Goal: Information Seeking & Learning: Learn about a topic

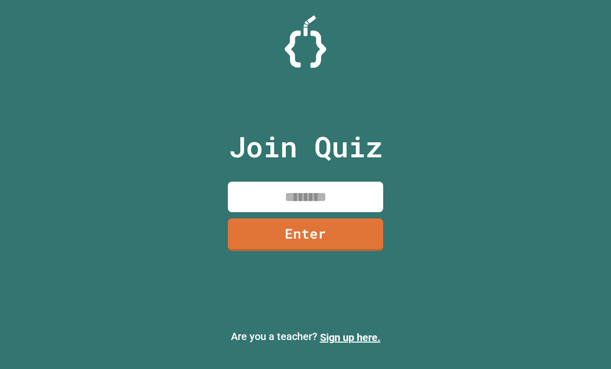
click at [256, 212] on input at bounding box center [305, 197] width 155 height 31
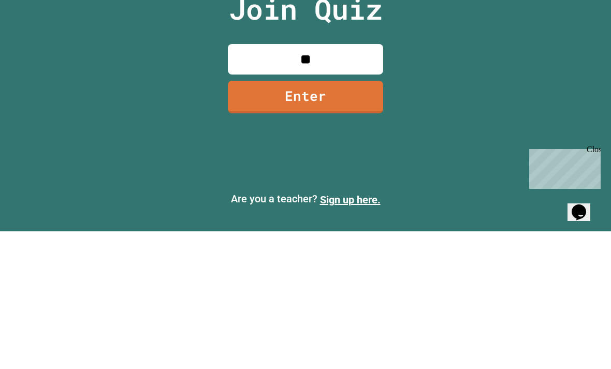
type input "*"
type input "********"
click at [248, 219] on link "Enter" at bounding box center [305, 235] width 155 height 33
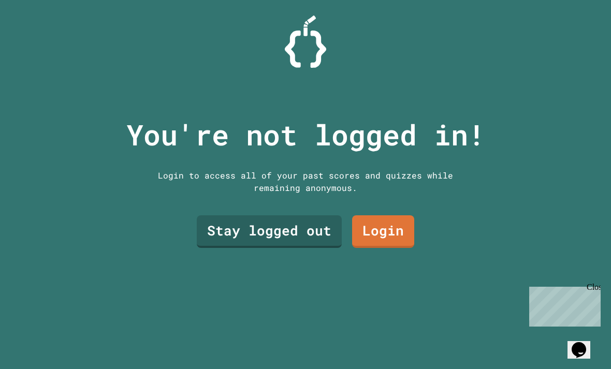
click at [228, 215] on link "Stay logged out" at bounding box center [269, 231] width 145 height 33
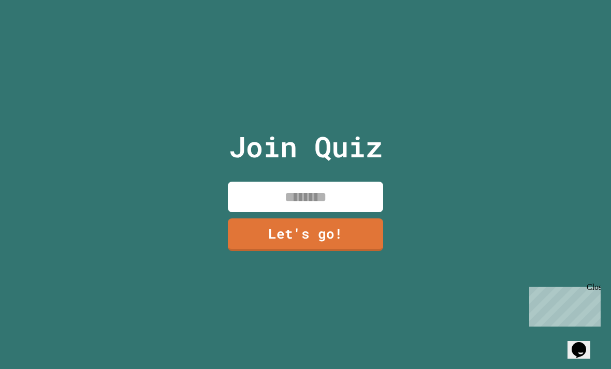
click at [258, 183] on input at bounding box center [305, 197] width 155 height 31
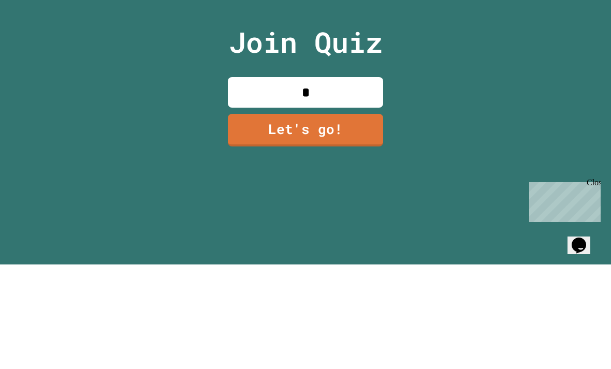
type input "*"
click at [337, 219] on link "Let's go!" at bounding box center [305, 235] width 155 height 33
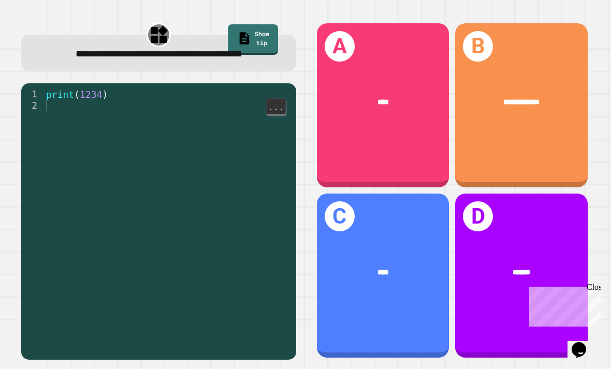
click at [405, 120] on div "****" at bounding box center [383, 102] width 133 height 41
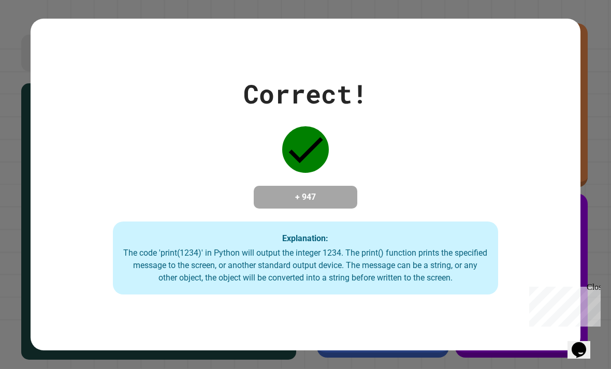
click at [492, 134] on div "Correct! + 947 Explanation: The code 'print(1234)' in Python will output the in…" at bounding box center [306, 185] width 550 height 221
click at [399, 234] on div "Correct! + 947 Explanation: The code 'print(1234)' in Python will output the in…" at bounding box center [306, 185] width 550 height 221
click at [386, 167] on div "Correct! + 947 Explanation: The code 'print(1234)' in Python will output the in…" at bounding box center [306, 185] width 550 height 221
click at [605, 153] on div "Correct! + 947 Explanation: The code 'print(1234)' in Python will output the in…" at bounding box center [305, 184] width 611 height 369
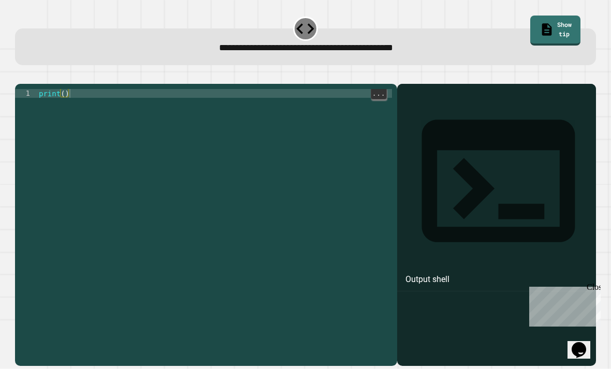
click at [137, 124] on div "print ( )" at bounding box center [214, 238] width 355 height 299
click at [95, 84] on div "1 print ( ) XXXXXXXXXXXXXXXXXXXXXXXXXXXXXXXXXXXXXXXXXXXXXXXXXXXXXXXXXXXXXXXXXXX…" at bounding box center [206, 225] width 382 height 282
click at [71, 89] on div "print ( )" at bounding box center [214, 238] width 355 height 299
click at [65, 89] on div "print ( )" at bounding box center [214, 238] width 355 height 299
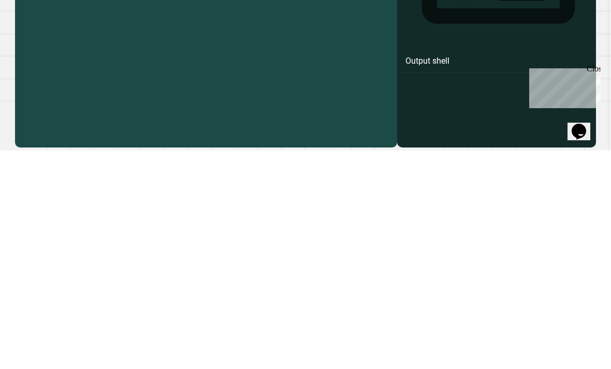
type textarea "*"
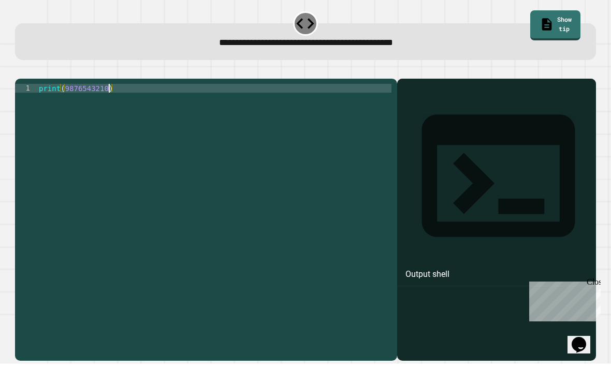
scroll to position [0, 0]
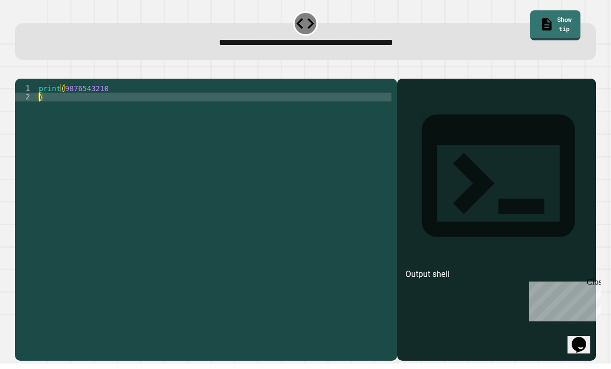
click at [41, 71] on div at bounding box center [305, 77] width 581 height 12
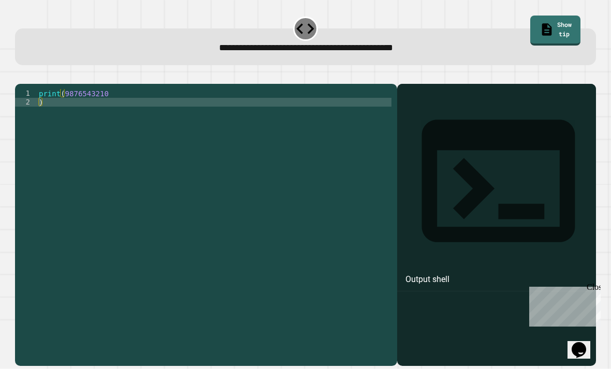
click at [20, 75] on button "button" at bounding box center [20, 75] width 0 height 0
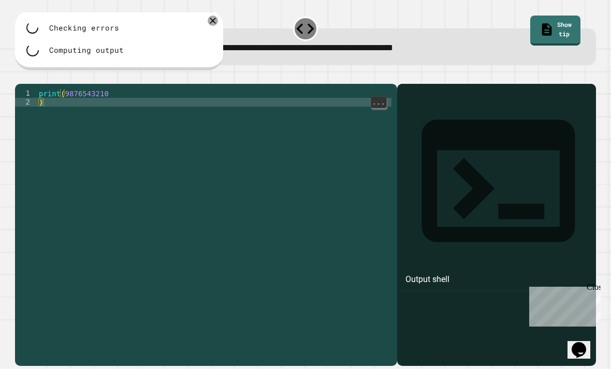
click at [47, 89] on div "print ( 9876543210 )" at bounding box center [214, 238] width 355 height 299
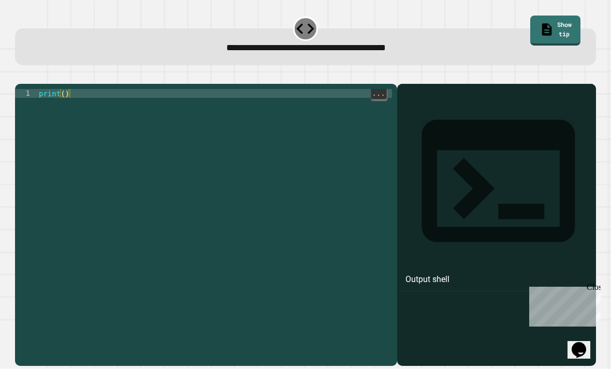
click at [65, 89] on div "print ( )" at bounding box center [214, 238] width 355 height 299
click at [62, 71] on div at bounding box center [305, 77] width 581 height 12
click at [57, 89] on div "print ( )" at bounding box center [214, 238] width 355 height 299
click at [68, 89] on div "print ( )" at bounding box center [214, 238] width 355 height 299
click at [62, 89] on div "print ( )" at bounding box center [214, 230] width 355 height 282
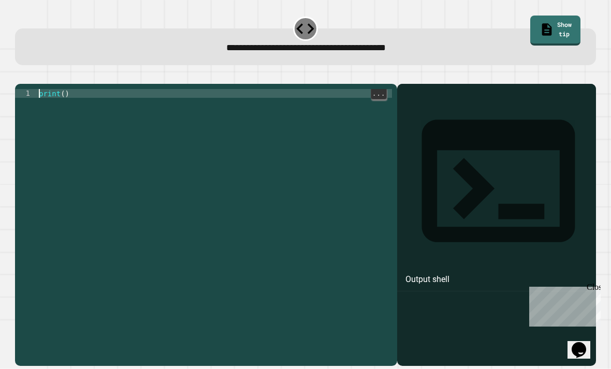
click at [59, 89] on div "print ( )" at bounding box center [214, 230] width 355 height 282
click at [63, 89] on div "print ( )" at bounding box center [214, 238] width 355 height 299
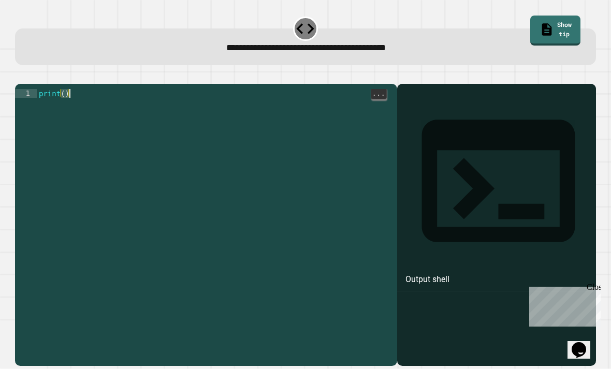
click at [63, 89] on div "print ( )" at bounding box center [214, 238] width 355 height 299
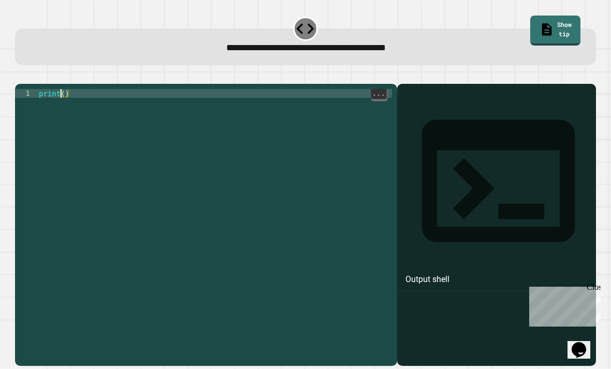
click at [63, 84] on div "1 print ( ) XXXXXXXXXXXXXXXXXXXXXXXXXXXXXXXXXXXXXXXXXXXXXXXXXXXXXXXXXXXXXXXXXXX…" at bounding box center [206, 225] width 382 height 282
click at [66, 89] on div "print ( )" at bounding box center [214, 238] width 355 height 299
click at [64, 89] on div "print ( )" at bounding box center [214, 238] width 355 height 299
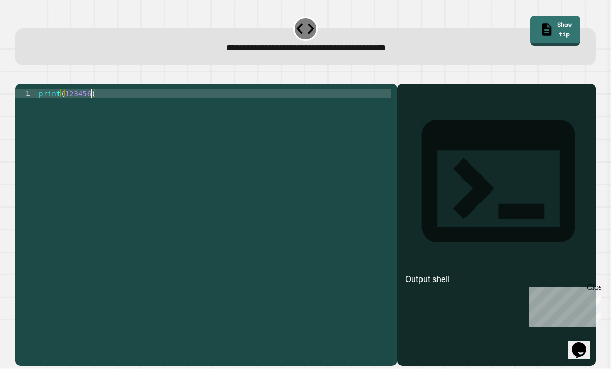
type textarea "**********"
click at [554, 94] on div "Output shell" at bounding box center [496, 225] width 199 height 282
click at [40, 71] on div at bounding box center [305, 77] width 581 height 12
click at [20, 75] on icon "button" at bounding box center [20, 75] width 0 height 0
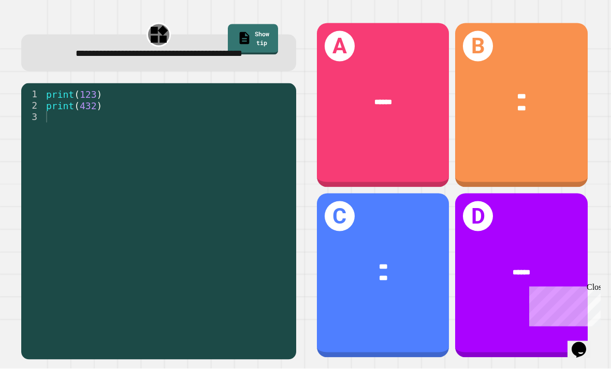
scroll to position [33, 0]
click at [551, 106] on div "B *** ***" at bounding box center [521, 105] width 133 height 164
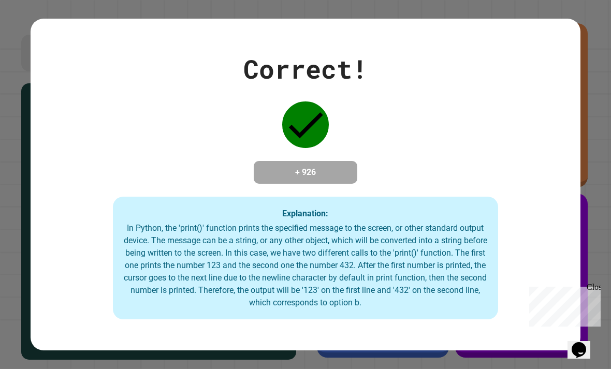
click at [545, 108] on div "Correct! + 926 Explanation: In Python, the 'print()' function prints the specif…" at bounding box center [306, 185] width 550 height 270
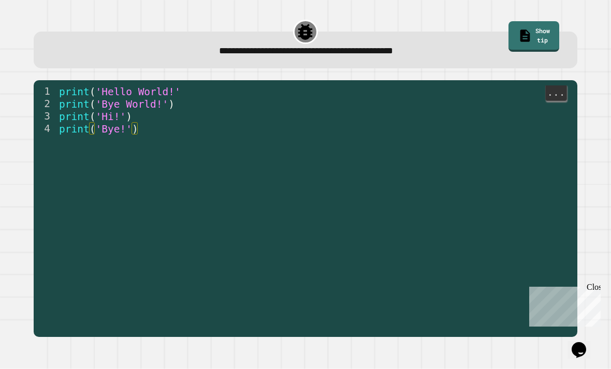
click at [115, 86] on span "'Hello World!'" at bounding box center [138, 92] width 85 height 12
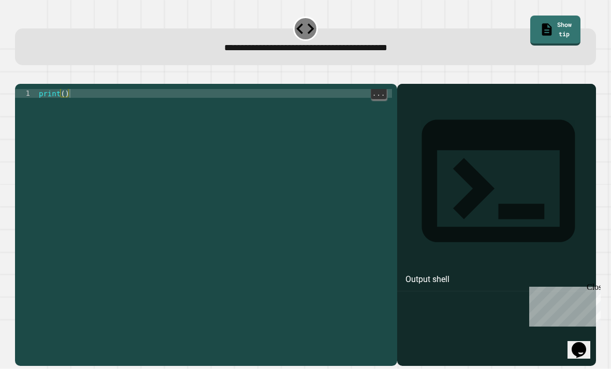
click at [63, 89] on div "print ( )" at bounding box center [214, 238] width 355 height 299
click at [68, 89] on div "print ( )" at bounding box center [214, 238] width 355 height 299
click at [62, 89] on div "print ( )" at bounding box center [214, 238] width 355 height 299
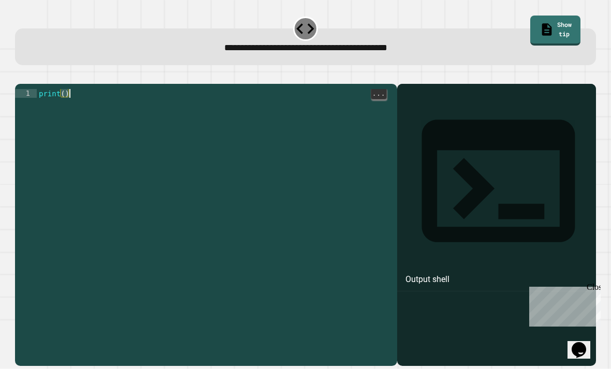
click at [64, 89] on div "print ( )" at bounding box center [214, 238] width 355 height 299
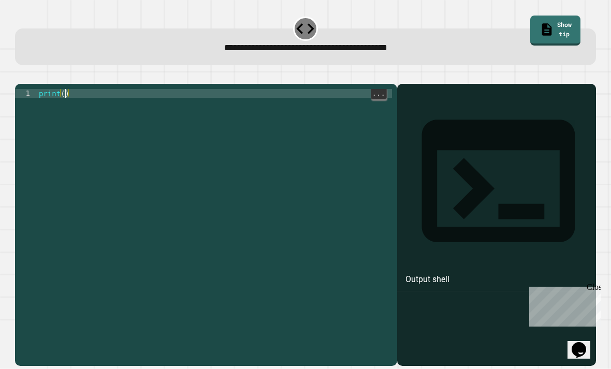
click at [62, 84] on div "1 print ( ) XXXXXXXXXXXXXXXXXXXXXXXXXXXXXXXXXXXXXXXXXXXXXXXXXXXXXXXXXXXXXXXXXXX…" at bounding box center [206, 225] width 382 height 282
click at [61, 89] on div "print ( )" at bounding box center [214, 238] width 355 height 299
click at [65, 89] on div "print ( )" at bounding box center [214, 238] width 355 height 299
type textarea "**********"
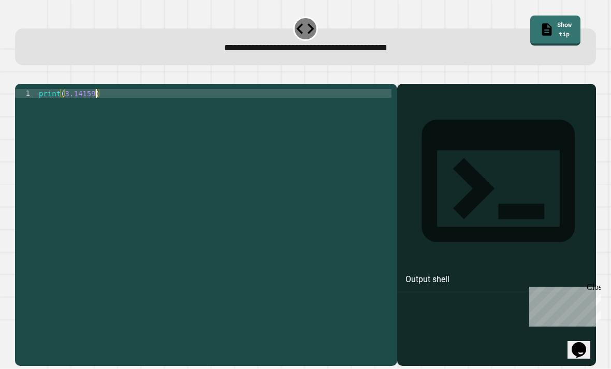
click at [24, 28] on div "**********" at bounding box center [305, 46] width 581 height 36
click at [20, 75] on icon "button" at bounding box center [20, 75] width 0 height 0
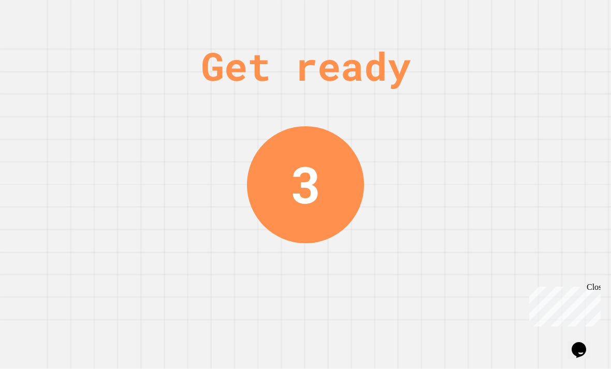
click at [274, 238] on div "Get ready 3" at bounding box center [306, 184] width 78 height 369
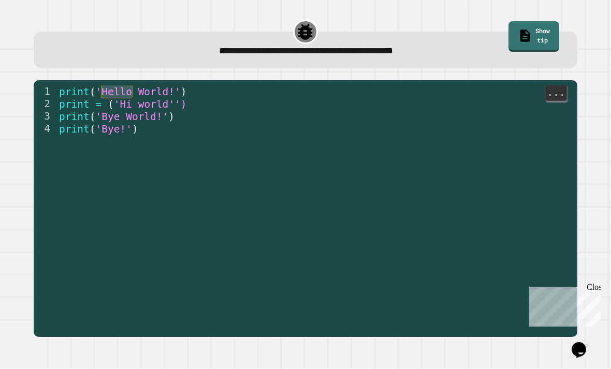
click at [97, 75] on div "1 2 3 4 print ( 'Hello World!' ) print = ( 'Hi world'') print ( 'Bye World!' ) …" at bounding box center [306, 209] width 556 height 269
click at [119, 98] on span "'Hi world'')" at bounding box center [150, 104] width 73 height 12
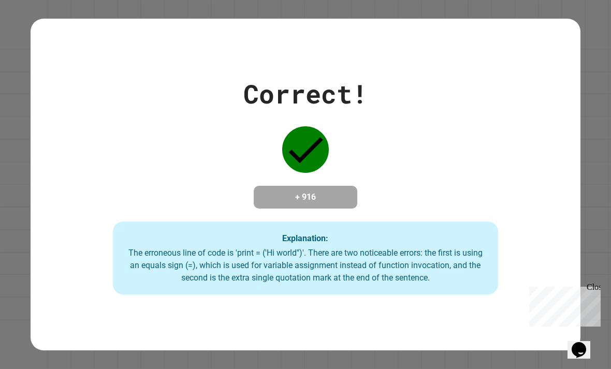
click at [133, 94] on div "Correct! + 916 Explanation: The erroneous line of code is 'print = ('Hi world''…" at bounding box center [306, 185] width 550 height 221
click at [259, 278] on div "Explanation: The erroneous line of code is 'print = ('Hi world'')'. There are t…" at bounding box center [305, 259] width 385 height 74
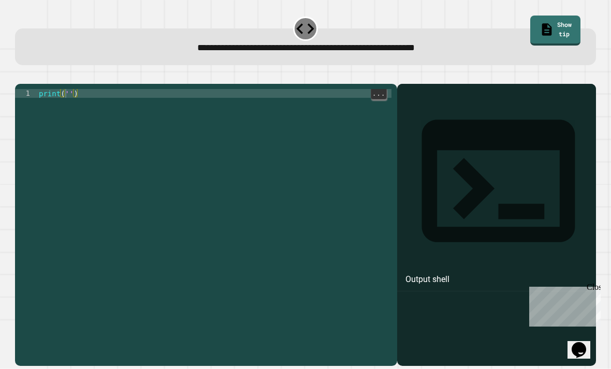
click at [66, 89] on div "print ( '' )" at bounding box center [214, 238] width 355 height 299
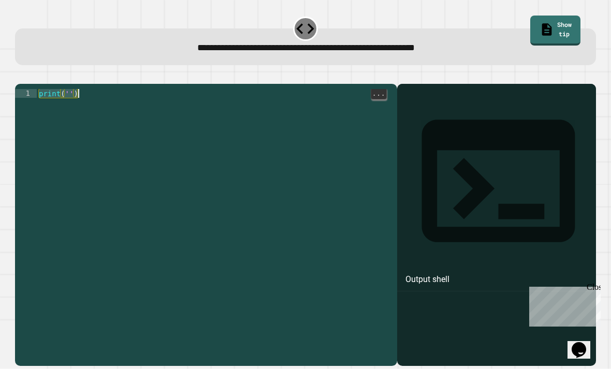
click at [71, 89] on div "print ( '' )" at bounding box center [214, 238] width 355 height 299
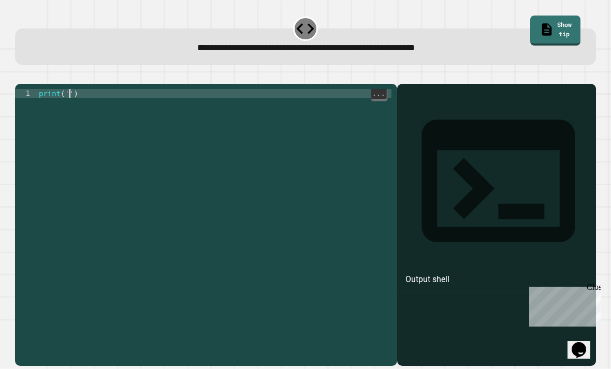
click at [71, 89] on div "print ( '' )" at bounding box center [214, 238] width 355 height 299
click at [20, 75] on button "button" at bounding box center [20, 75] width 0 height 0
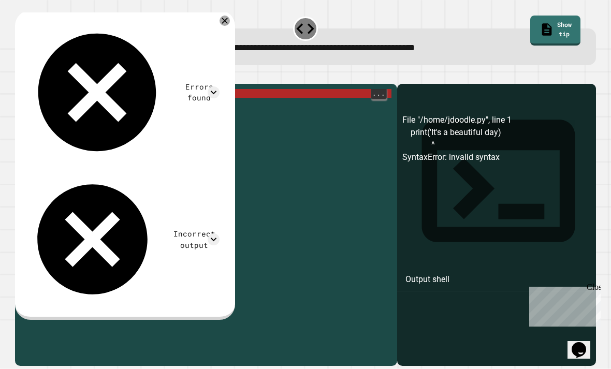
click at [90, 89] on div "print ( 'It' s a beautiful day )" at bounding box center [214, 238] width 355 height 299
click at [84, 89] on div "print ( 'It' s a beautiful day )" at bounding box center [214, 238] width 355 height 299
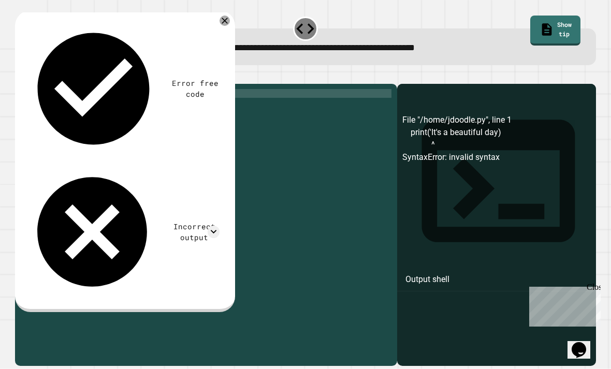
click at [30, 78] on icon "button" at bounding box center [27, 81] width 6 height 7
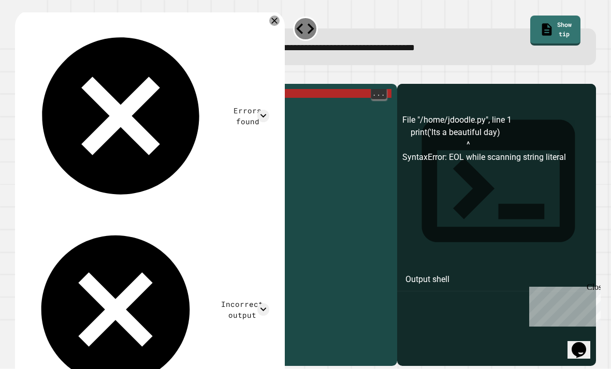
click at [149, 89] on div "print ( 'Its a beautiful day)" at bounding box center [214, 238] width 355 height 299
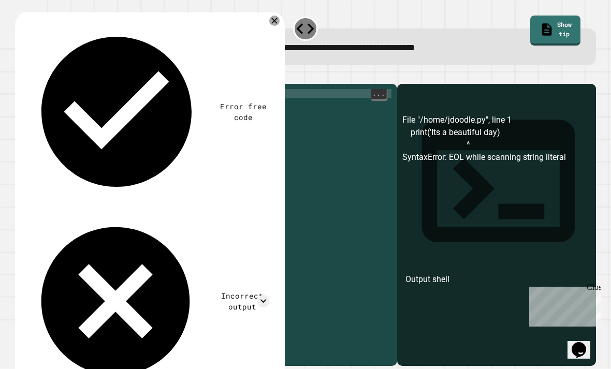
scroll to position [0, 3]
click at [148, 89] on div "print ( 'Its a beautiful ' day ')" at bounding box center [214, 238] width 355 height 299
click at [143, 89] on div "print ( 'Its a beautiful ' day ')" at bounding box center [214, 238] width 355 height 299
click at [18, 68] on div "**********" at bounding box center [305, 218] width 587 height 301
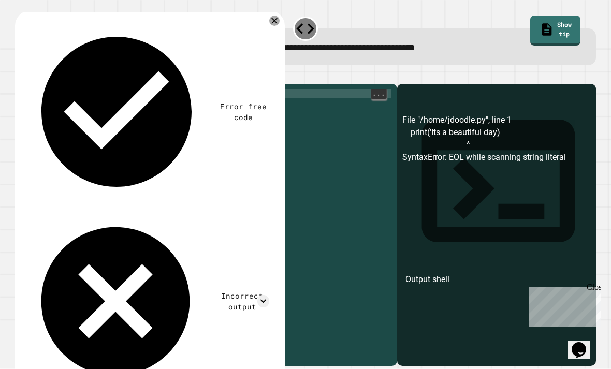
click at [17, 68] on div "**********" at bounding box center [305, 218] width 587 height 301
click at [20, 75] on icon "button" at bounding box center [20, 75] width 0 height 0
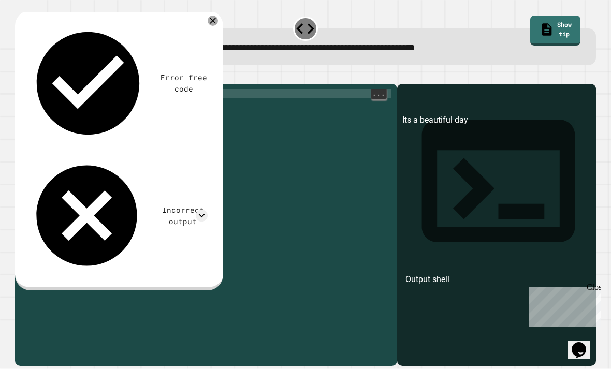
click at [77, 89] on div "print ( 'Its a beautiful day' )" at bounding box center [214, 238] width 355 height 299
click at [169, 89] on div "print ( ' It' s a beautiful day ')" at bounding box center [214, 238] width 355 height 299
click at [86, 89] on div "print ( ' It' s a beautiful day ')" at bounding box center [214, 238] width 355 height 299
click at [87, 84] on div "**********" at bounding box center [206, 225] width 382 height 282
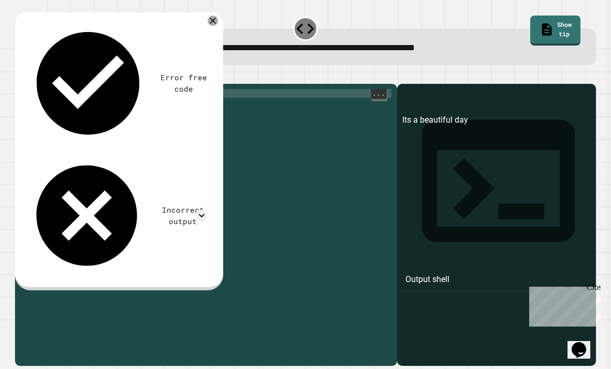
click at [89, 89] on div "print ( ' It' s a beautiful day ')" at bounding box center [214, 238] width 355 height 299
click at [149, 89] on div "print ( Its a beautiful day ')" at bounding box center [214, 238] width 355 height 299
click at [152, 89] on div "print ( Its a beautiful day ')" at bounding box center [214, 238] width 355 height 299
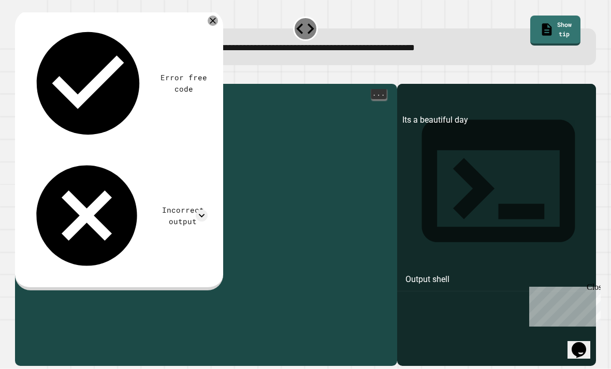
click at [66, 89] on div "print ( Its a beautiful day ")" at bounding box center [214, 238] width 355 height 299
click at [83, 89] on div "print ( "Its a beautiful day" )" at bounding box center [214, 238] width 355 height 299
click at [81, 84] on div "**********" at bounding box center [206, 225] width 382 height 282
click at [85, 89] on div "print ( "Its a beautiful day" )" at bounding box center [214, 238] width 355 height 299
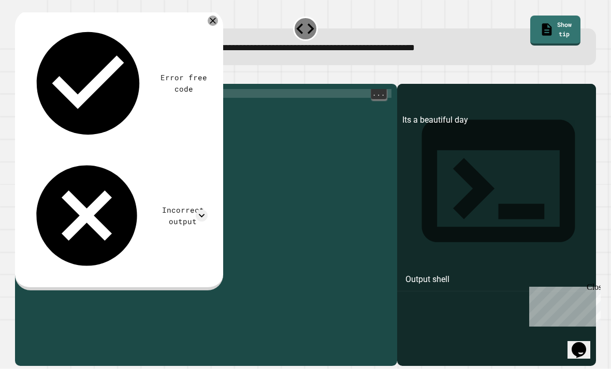
click at [81, 89] on div "print ( "Its a beautiful day" )" at bounding box center [214, 238] width 355 height 299
click at [80, 89] on div "print ( "Its a beautiful day" )" at bounding box center [214, 238] width 355 height 299
click at [78, 84] on div "**********" at bounding box center [206, 225] width 382 height 282
click at [82, 89] on div "print ( "Its a beautiful day" )" at bounding box center [214, 238] width 355 height 299
click at [81, 89] on div "print ( "Its a beautiful day" )" at bounding box center [214, 238] width 355 height 299
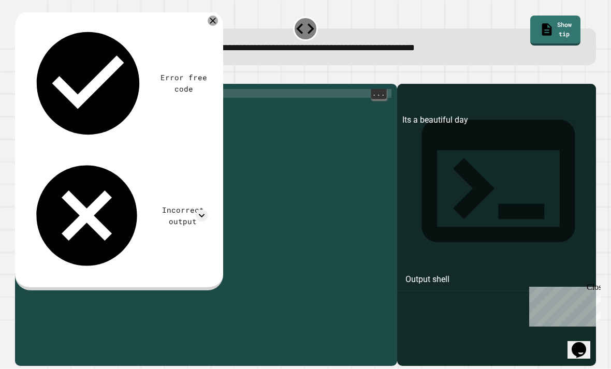
click at [85, 89] on div "print ( "Its a beautiful day" )" at bounding box center [214, 238] width 355 height 299
click at [80, 89] on div "print ( "Its a beautiful day" )" at bounding box center [214, 238] width 355 height 299
click at [78, 84] on div "**********" at bounding box center [206, 225] width 382 height 282
click at [79, 89] on div "print ( "Its a beautiful day" )" at bounding box center [214, 238] width 355 height 299
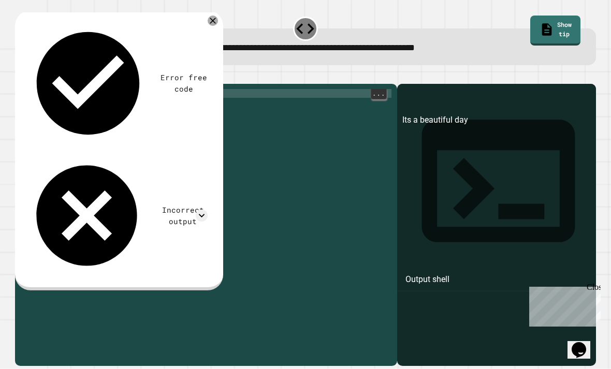
scroll to position [0, 3]
type textarea "**********"
click at [30, 78] on icon "button" at bounding box center [27, 81] width 6 height 7
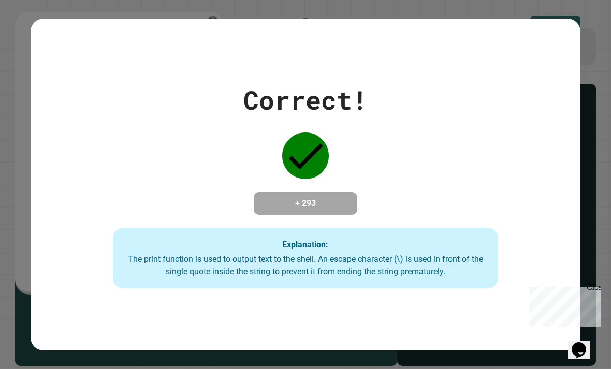
click at [5, 221] on div "Correct! + 293 Explanation: The print function is used to output text to the sh…" at bounding box center [305, 184] width 611 height 369
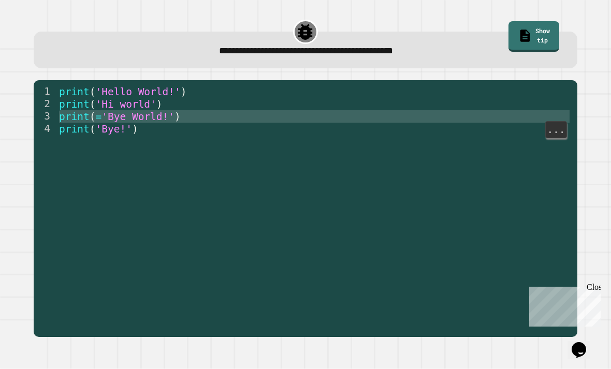
click at [135, 111] on span "'Bye World!'" at bounding box center [138, 117] width 73 height 12
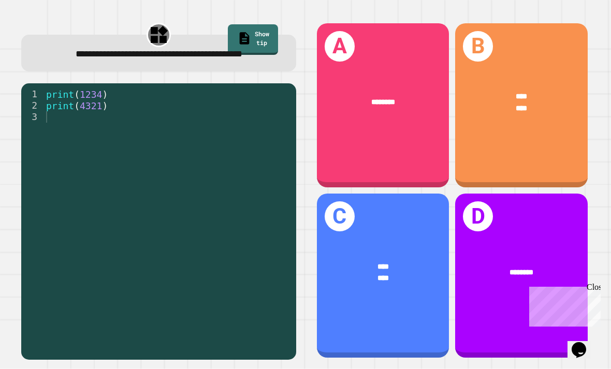
click at [504, 102] on div "**** ****" at bounding box center [521, 103] width 133 height 53
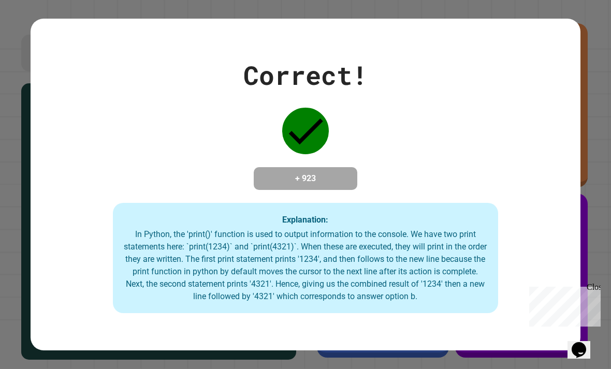
click at [512, 95] on div "Correct! + 923 Explanation: In Python, the 'print()' function is used to output…" at bounding box center [306, 185] width 550 height 258
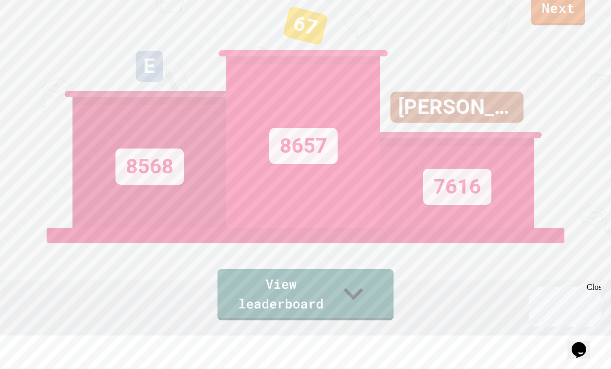
click at [573, 25] on link "Next" at bounding box center [558, 9] width 54 height 33
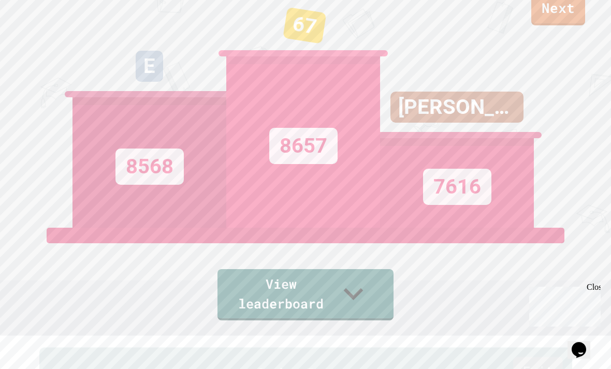
click at [562, 357] on link "Exit" at bounding box center [537, 372] width 49 height 30
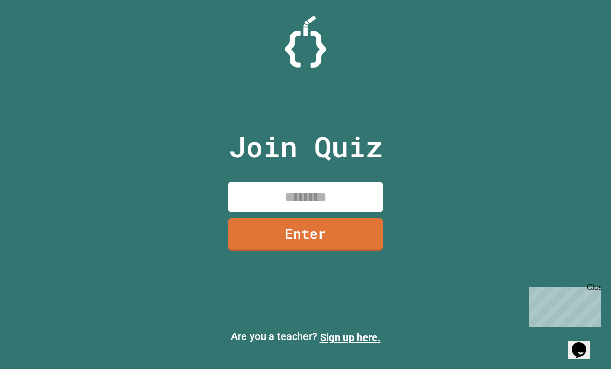
click at [465, 105] on div "Join Quiz Enter Are you a teacher? Sign up here." at bounding box center [305, 184] width 611 height 369
click at [332, 182] on input at bounding box center [305, 197] width 155 height 31
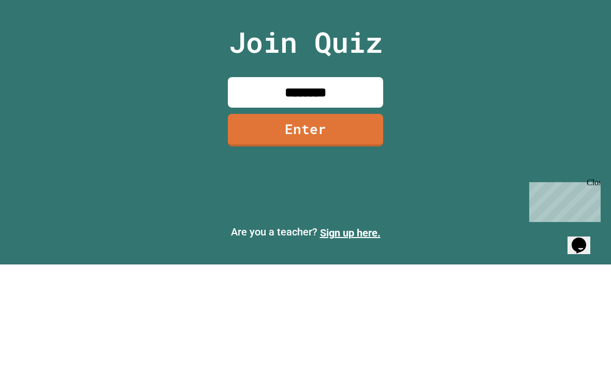
type input "********"
click at [379, 219] on link "Enter" at bounding box center [305, 235] width 155 height 33
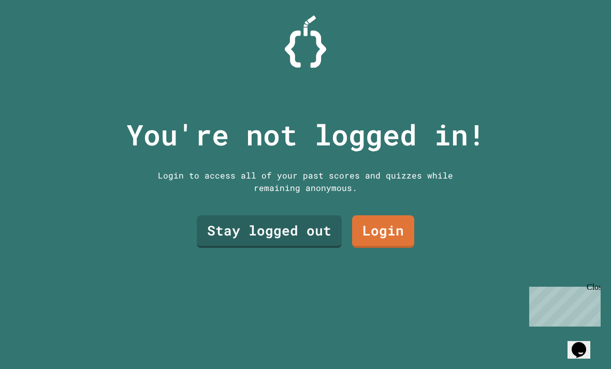
click at [224, 221] on link "Stay logged out" at bounding box center [269, 231] width 145 height 33
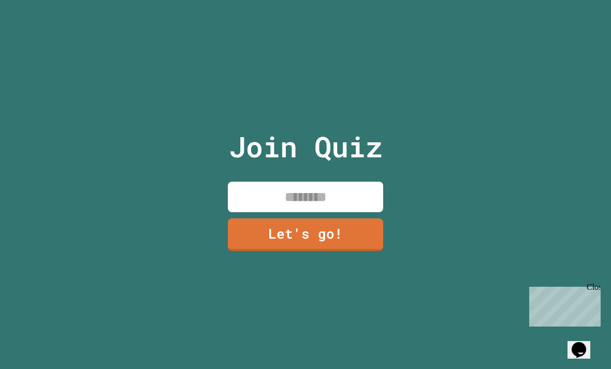
click at [360, 182] on input at bounding box center [305, 197] width 155 height 31
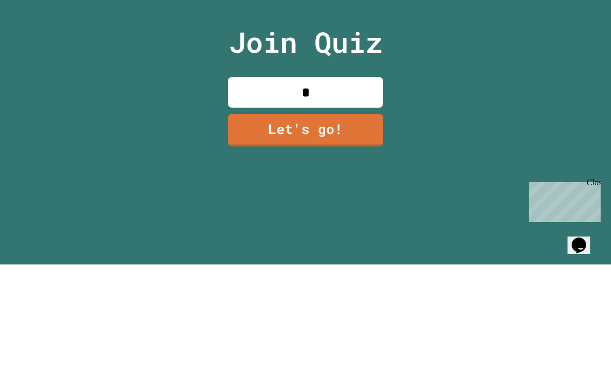
type input "*"
click at [352, 219] on link "Let's go!" at bounding box center [305, 235] width 155 height 33
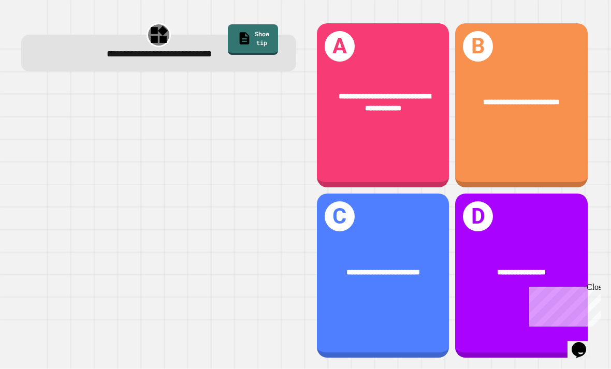
click at [136, 117] on div at bounding box center [158, 221] width 275 height 277
click at [469, 134] on div "**********" at bounding box center [521, 105] width 133 height 164
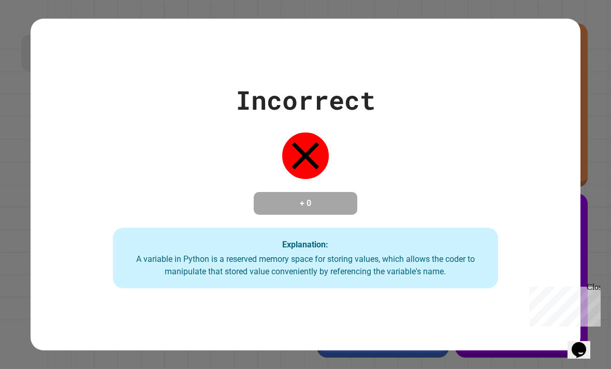
click at [227, 152] on div "Incorrect + 0 Explanation: A variable in Python is a reserved memory space for …" at bounding box center [306, 185] width 550 height 208
click at [207, 190] on div "Incorrect + 0 Explanation: A variable in Python is a reserved memory space for …" at bounding box center [306, 185] width 550 height 208
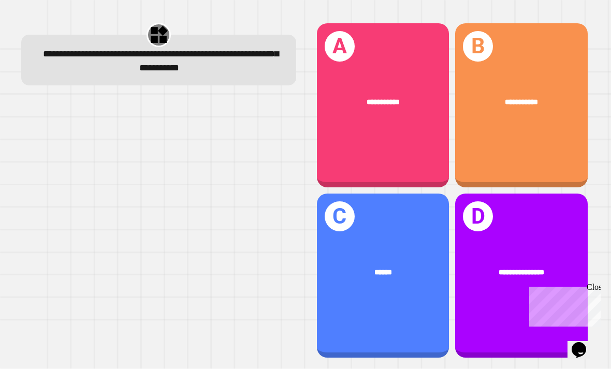
click at [420, 139] on div "**********" at bounding box center [383, 105] width 133 height 164
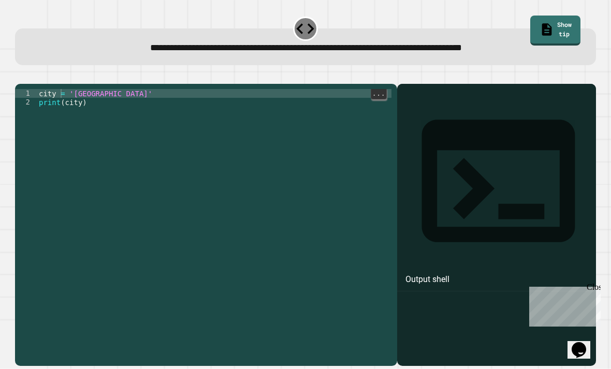
click at [60, 89] on div "city = 'Madrid' print ( city )" at bounding box center [214, 238] width 355 height 299
click at [86, 84] on div "1 2 city = 'Madrid' print ( city ) XXXXXXXXXXXXXXXXXXXXXXXXXXXXXXXXXXXXXXXXXXXX…" at bounding box center [206, 225] width 382 height 282
click at [95, 84] on div "1 2 city = 'Madrid' print ( city ) XXXXXXXXXXXXXXXXXXXXXXXXXXXXXXXXXXXXXXXXXXXX…" at bounding box center [206, 225] width 382 height 282
click at [94, 84] on div "1 2 city = 'Madrid' print ( city ) XXXXXXXXXXXXXXXXXXXXXXXXXXXXXXXXXXXXXXXXXXXX…" at bounding box center [206, 225] width 382 height 282
click at [92, 84] on div "1 2 city = 'Madrid' print ( city ) XXXXXXXXXXXXXXXXXXXXXXXXXXXXXXXXXXXXXXXXXXXX…" at bounding box center [206, 225] width 382 height 282
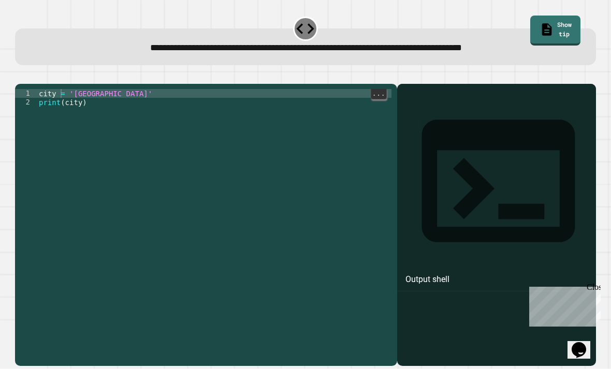
click at [92, 84] on div "1 2 city = 'Madrid' print ( city ) XXXXXXXXXXXXXXXXXXXXXXXXXXXXXXXXXXXXXXXXXXXX…" at bounding box center [206, 225] width 382 height 282
click at [85, 84] on div "1 2 city = 'Madrid' print ( city ) XXXXXXXXXXXXXXXXXXXXXXXXXXXXXXXXXXXXXXXXXXXX…" at bounding box center [206, 225] width 382 height 282
click at [85, 71] on div at bounding box center [305, 77] width 581 height 12
click at [82, 84] on div "1 2 city = 'Madrid' print ( city ) XXXXXXXXXXXXXXXXXXXXXXXXXXXXXXXXXXXXXXXXXXXX…" at bounding box center [206, 225] width 382 height 282
click at [70, 89] on div "city = 'Madrid' print ( city )" at bounding box center [214, 238] width 355 height 299
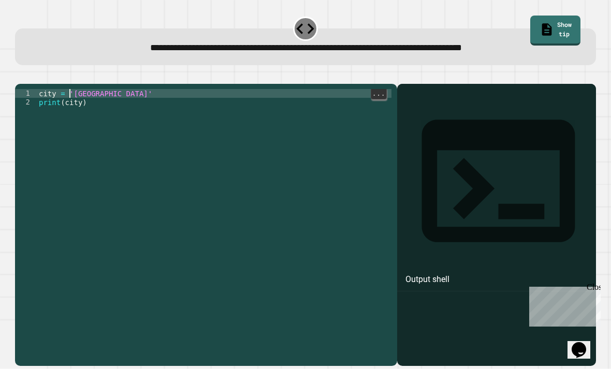
click at [91, 84] on div "1 2 city = 'Madrid' print ( city ) XXXXXXXXXXXXXXXXXXXXXXXXXXXXXXXXXXXXXXXXXXXX…" at bounding box center [206, 225] width 382 height 282
click at [99, 92] on div "city = 'Madrid' print ( city )" at bounding box center [214, 238] width 355 height 299
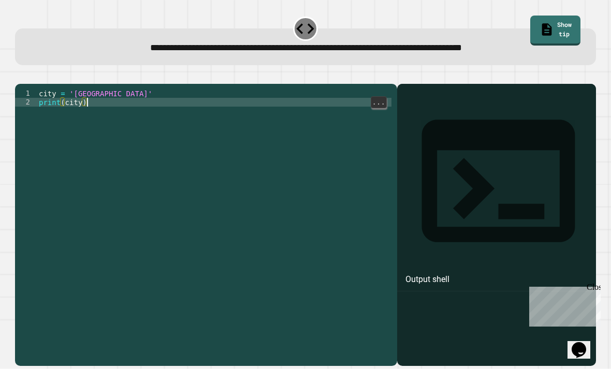
click at [88, 84] on div "1 2 city = 'Madrid' print ( city ) XXXXXXXXXXXXXXXXXXXXXXXXXXXXXXXXXXXXXXXXXXXX…" at bounding box center [206, 225] width 382 height 282
click at [90, 84] on div "1 2 city = 'Madrid' print ( city ) XXXXXXXXXXXXXXXXXXXXXXXXXXXXXXXXXXXXXXXXXXXX…" at bounding box center [206, 225] width 382 height 282
click at [89, 84] on div "1 2 city = 'Madrid' print ( city ) XXXXXXXXXXXXXXXXXXXXXXXXXXXXXXXXXXXXXXXXXXXX…" at bounding box center [206, 225] width 382 height 282
click at [83, 89] on div "city = 'Madrid' print ( city )" at bounding box center [214, 238] width 355 height 299
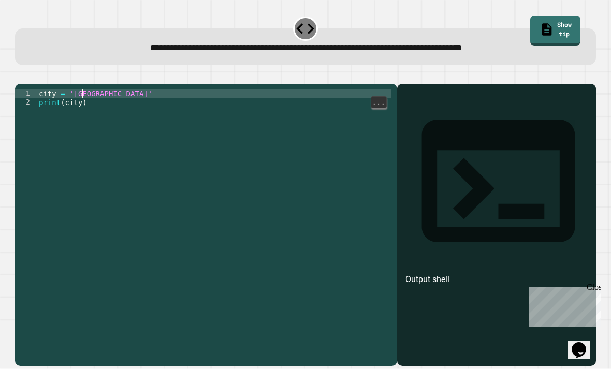
click at [56, 75] on icon "button" at bounding box center [56, 75] width 0 height 0
click at [56, 75] on button "button" at bounding box center [56, 75] width 0 height 0
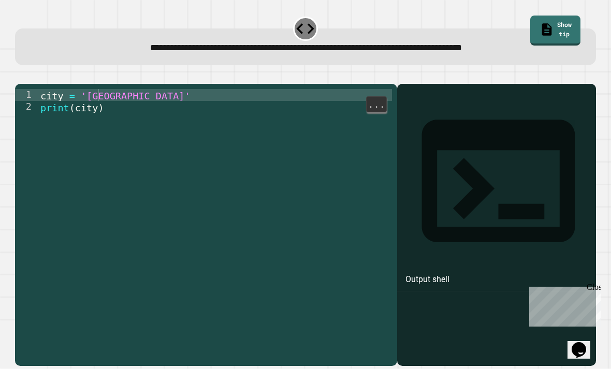
click at [56, 75] on icon "button" at bounding box center [56, 75] width 0 height 0
click at [115, 89] on div "city = 'Madrid' print ( city )" at bounding box center [215, 300] width 353 height 423
click at [127, 89] on div "city = 'Madrid' print ( city )" at bounding box center [215, 300] width 353 height 423
type textarea "**********"
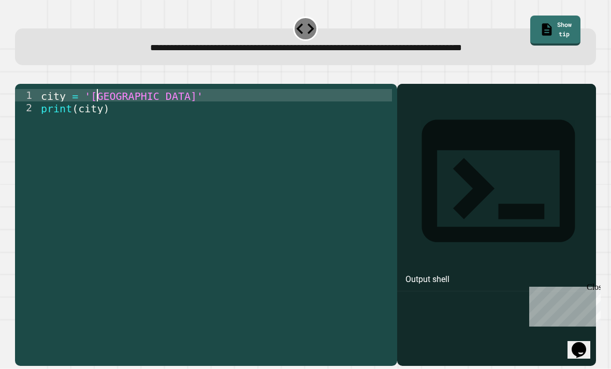
click at [20, 75] on icon "button" at bounding box center [20, 75] width 0 height 0
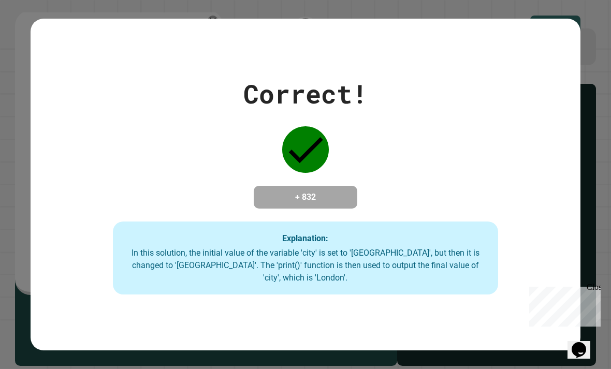
scroll to position [33, 0]
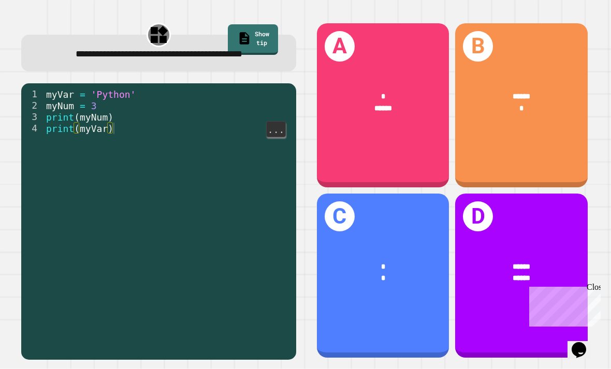
click at [520, 222] on div "D ****** ******" at bounding box center [521, 276] width 133 height 164
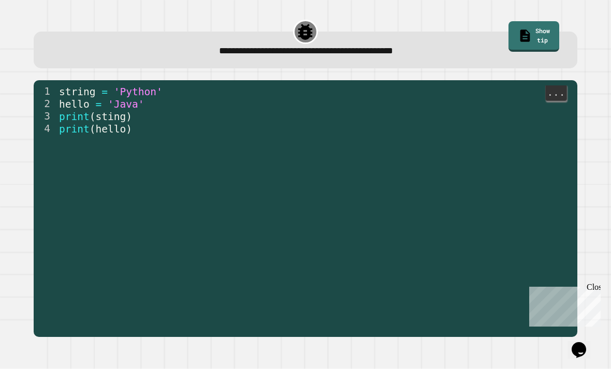
click at [60, 86] on span "string" at bounding box center [77, 92] width 36 height 12
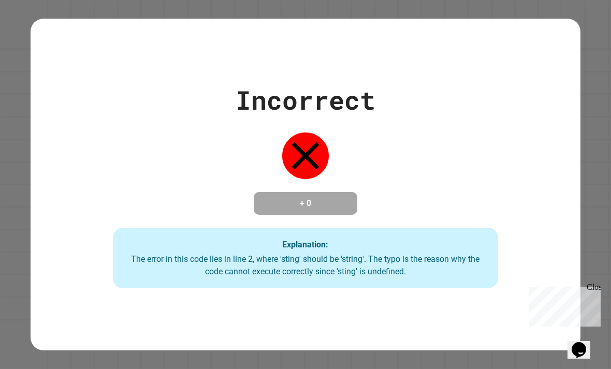
click at [73, 105] on div "Incorrect + 0 Explanation: The error in this code lies in line 2, where 'sting'…" at bounding box center [306, 185] width 550 height 208
click at [70, 88] on div "Incorrect + 0 Explanation: The error in this code lies in line 2, where 'sting'…" at bounding box center [306, 185] width 550 height 208
click at [73, 86] on div "Incorrect + 0 Explanation: The error in this code lies in line 2, where 'sting'…" at bounding box center [306, 185] width 550 height 208
click at [73, 85] on div "Incorrect + 0 Explanation: The error in this code lies in line 2, where 'sting'…" at bounding box center [306, 185] width 550 height 208
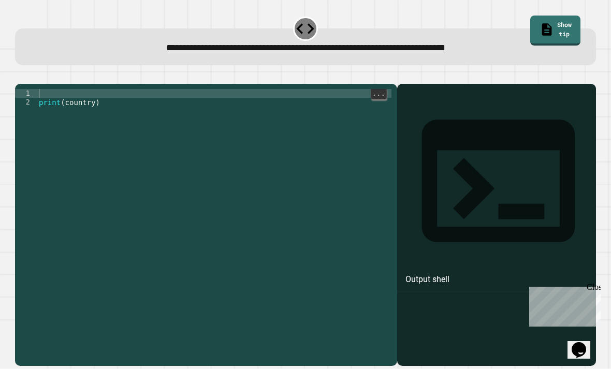
click at [63, 79] on icon "button" at bounding box center [61, 80] width 3 height 3
click at [56, 75] on icon "button" at bounding box center [56, 75] width 0 height 0
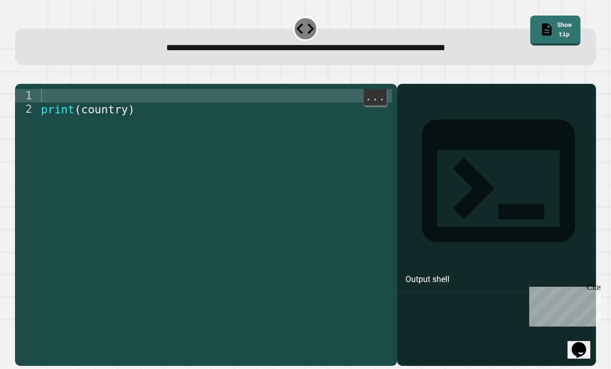
click at [56, 75] on icon "button" at bounding box center [56, 75] width 0 height 0
click at [134, 91] on div "print ( country )" at bounding box center [216, 344] width 352 height 511
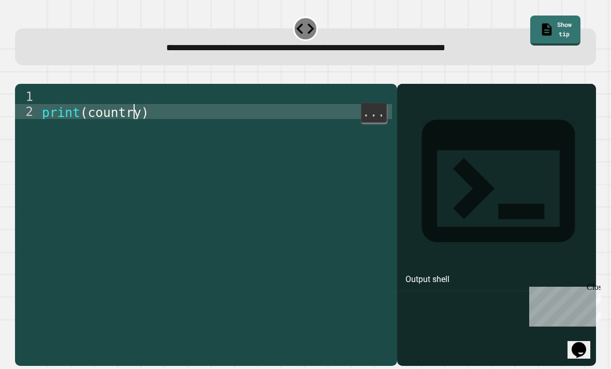
click at [138, 90] on div "print ( country )" at bounding box center [216, 344] width 352 height 511
type textarea "**********"
click at [20, 75] on icon "button" at bounding box center [20, 75] width 0 height 0
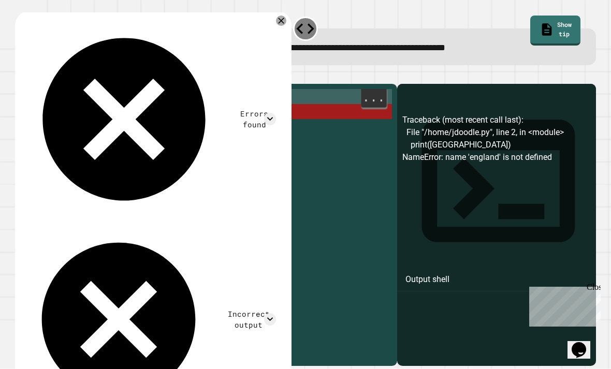
click at [82, 89] on div "print ( [GEOGRAPHIC_DATA] )" at bounding box center [216, 344] width 352 height 511
click at [131, 95] on div "print ( [GEOGRAPHIC_DATA] )" at bounding box center [216, 344] width 352 height 511
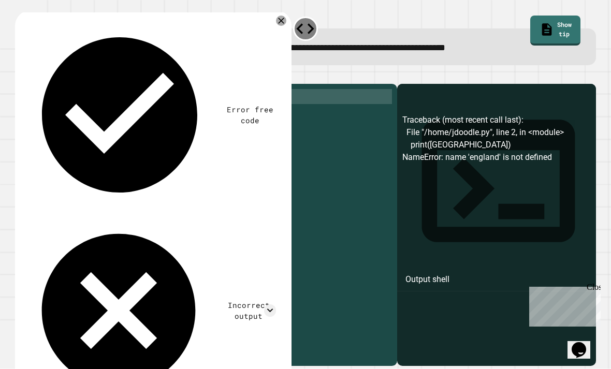
scroll to position [0, 1]
type textarea "****"
click at [270, 305] on icon at bounding box center [270, 311] width 12 height 12
click at [267, 305] on icon at bounding box center [270, 311] width 12 height 12
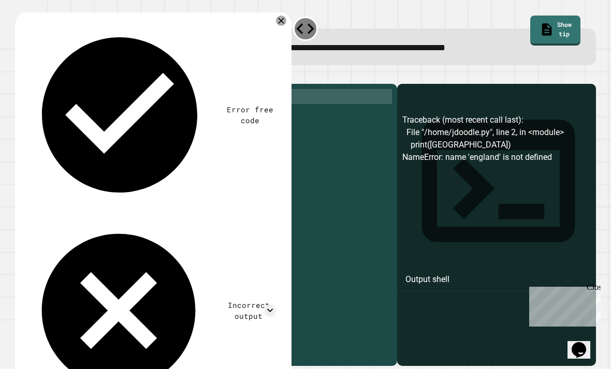
click at [26, 17] on div "Error free code Traceback (most recent call last): File "/home/jdoodle.py", lin…" at bounding box center [151, 213] width 260 height 392
click at [34, 219] on icon at bounding box center [118, 311] width 184 height 184
click at [286, 15] on div "Error free code Traceback (most recent call last): File "/home/jdoodle.py", lin…" at bounding box center [153, 213] width 277 height 407
click at [281, 23] on icon at bounding box center [281, 21] width 10 height 10
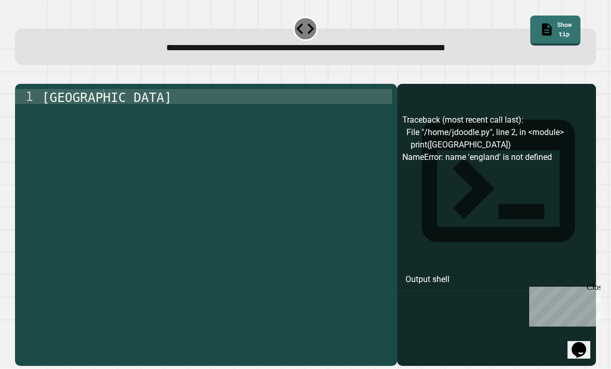
click at [279, 20] on div "**********" at bounding box center [305, 40] width 587 height 56
click at [340, 112] on div "[GEOGRAPHIC_DATA]" at bounding box center [216, 344] width 352 height 511
click at [44, 112] on div "[GEOGRAPHIC_DATA]" at bounding box center [216, 344] width 352 height 511
click at [131, 113] on div "country = [GEOGRAPHIC_DATA]" at bounding box center [216, 344] width 352 height 511
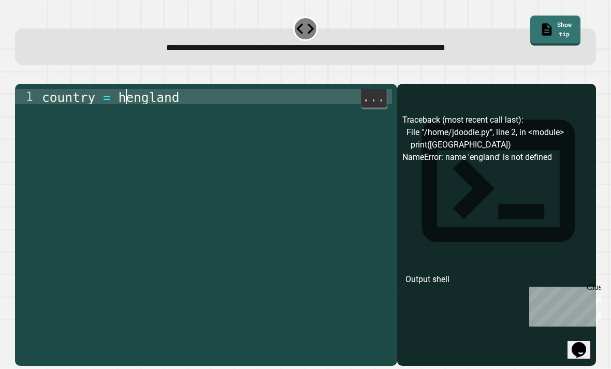
click at [125, 108] on div "country = [GEOGRAPHIC_DATA]" at bounding box center [216, 344] width 352 height 511
click at [30, 84] on icon "button" at bounding box center [27, 81] width 6 height 7
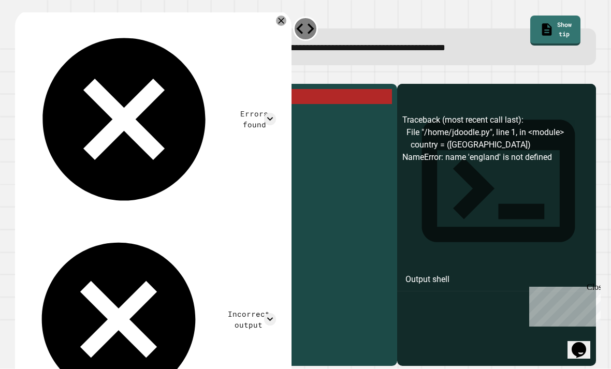
click at [279, 18] on div at bounding box center [281, 21] width 10 height 10
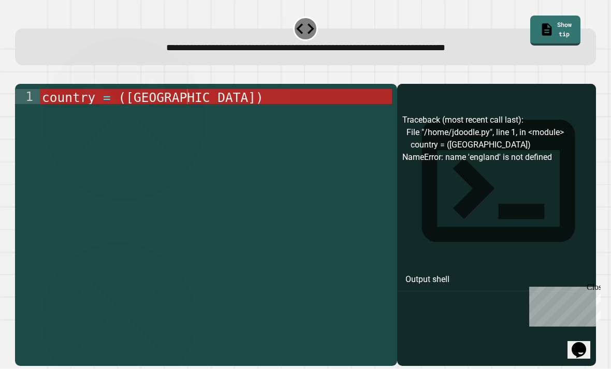
click at [283, 28] on div "**********" at bounding box center [305, 46] width 581 height 36
click at [120, 84] on div at bounding box center [305, 77] width 581 height 12
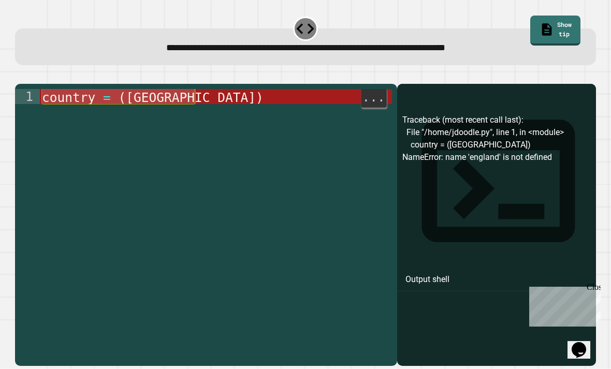
click at [56, 75] on icon "button" at bounding box center [56, 75] width 0 height 0
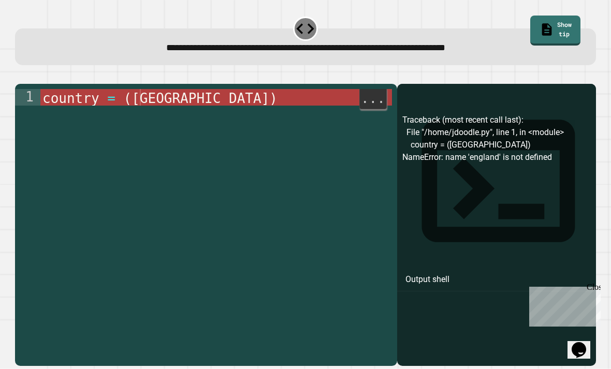
click at [142, 116] on div "country = ( [GEOGRAPHIC_DATA] )" at bounding box center [216, 371] width 352 height 564
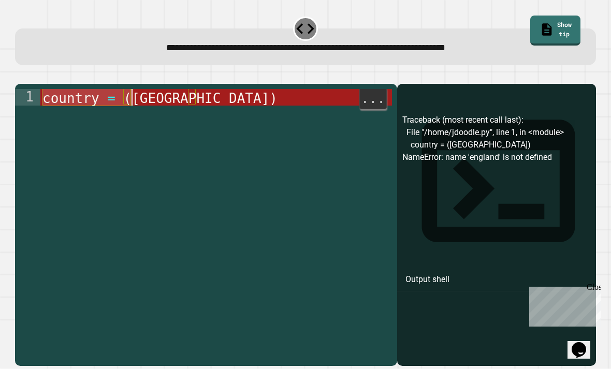
click at [141, 116] on div "country = ( [GEOGRAPHIC_DATA] )" at bounding box center [216, 371] width 352 height 564
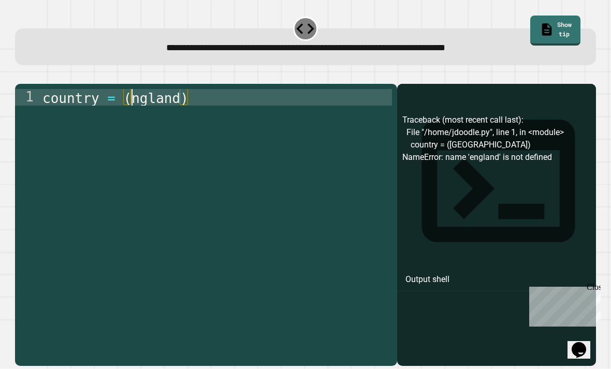
scroll to position [0, 4]
type textarea "**********"
click at [20, 75] on icon "button" at bounding box center [20, 75] width 0 height 0
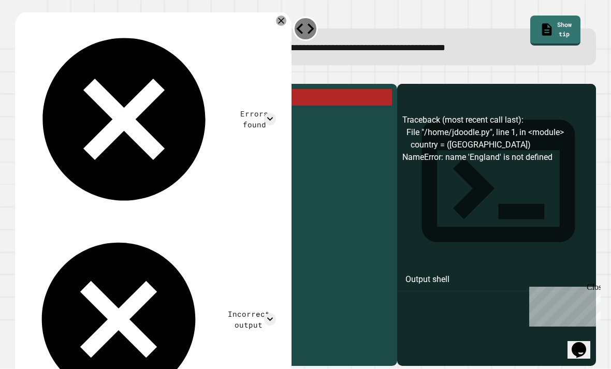
click at [276, 113] on icon at bounding box center [270, 119] width 12 height 12
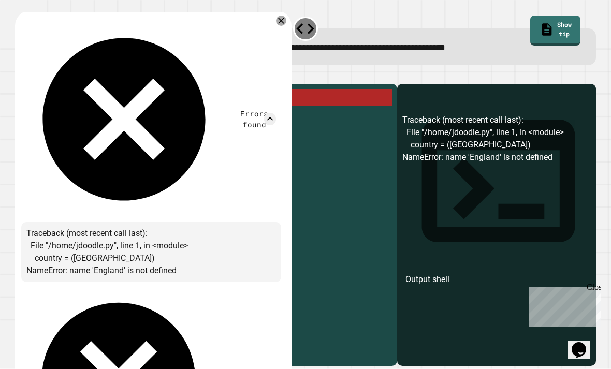
click at [278, 19] on icon at bounding box center [281, 21] width 10 height 10
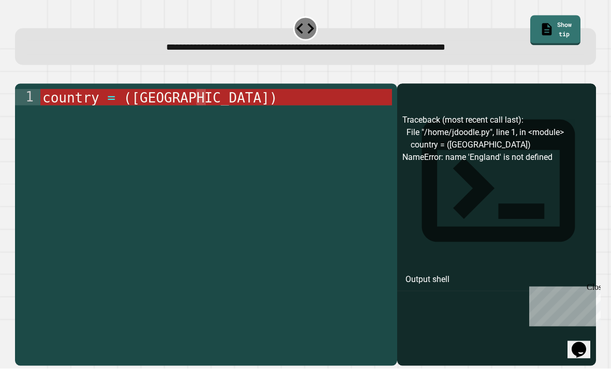
scroll to position [33, 0]
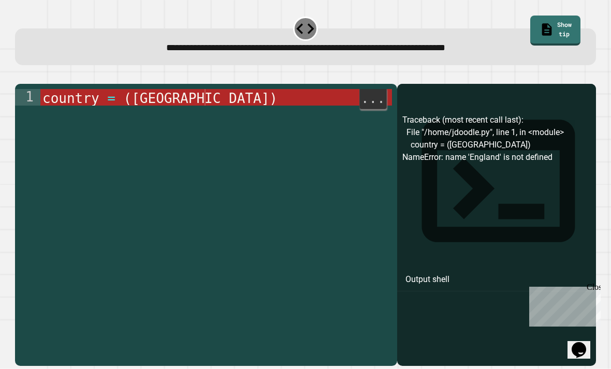
click at [221, 95] on div "country = ( [GEOGRAPHIC_DATA] )" at bounding box center [216, 371] width 352 height 564
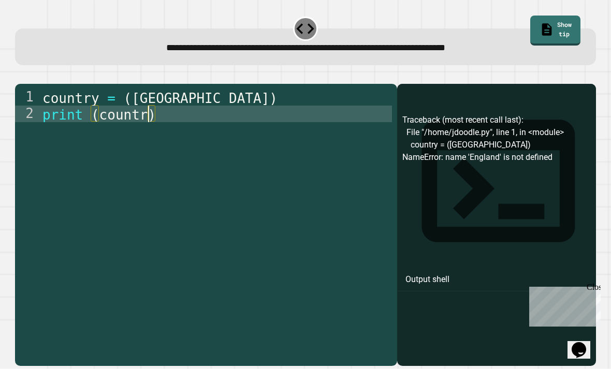
scroll to position [0, 4]
click at [20, 75] on button "button" at bounding box center [20, 75] width 0 height 0
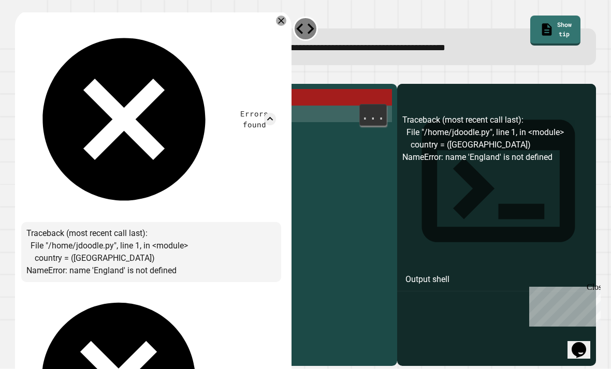
click at [113, 103] on div "Errors found Traceback (most recent call last): File "/home/jdoodle.py", line 1…" at bounding box center [153, 248] width 277 height 476
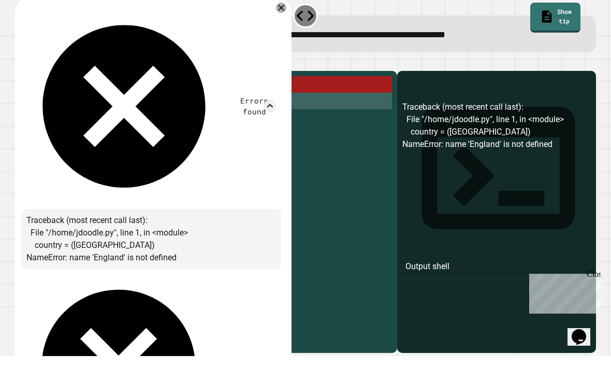
scroll to position [0, 0]
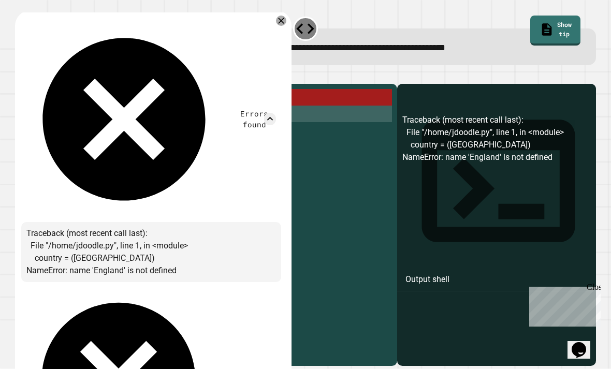
click at [279, 22] on icon at bounding box center [281, 21] width 10 height 10
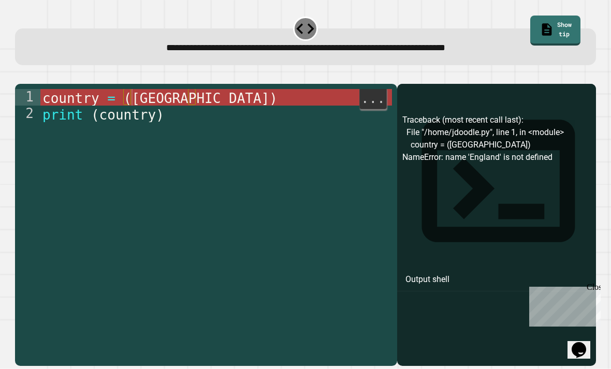
click at [128, 110] on div "country = ( [GEOGRAPHIC_DATA] ) print ( country )" at bounding box center [216, 371] width 352 height 564
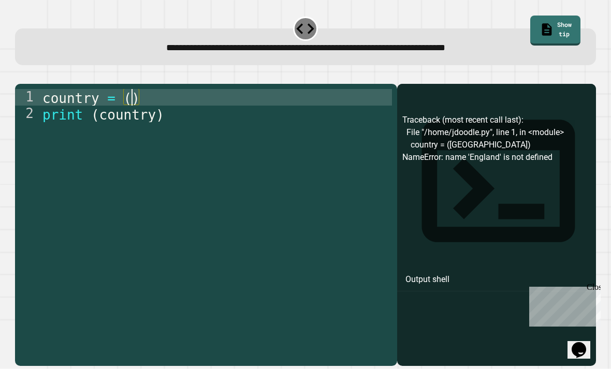
scroll to position [0, 3]
type textarea "*********"
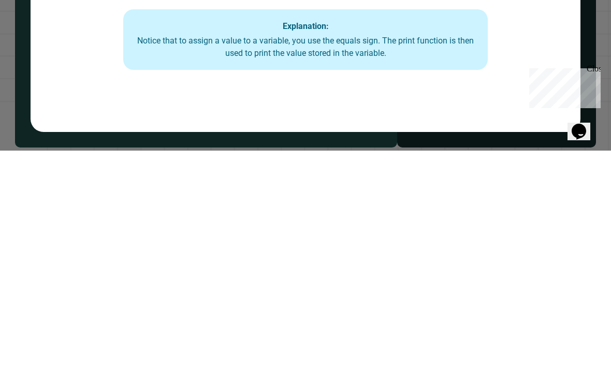
scroll to position [33, 0]
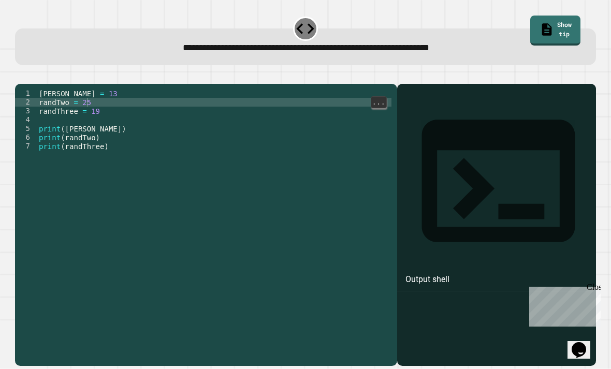
click at [86, 89] on div "[PERSON_NAME] = 13 randTwo = 25 randThree = 19 print ( [PERSON_NAME] ) print ( …" at bounding box center [214, 238] width 355 height 299
click at [91, 89] on div "[PERSON_NAME] = 13 randTwo = 25 randThree = 19 print ( [PERSON_NAME] ) print ( …" at bounding box center [214, 238] width 355 height 299
type textarea "**********"
click at [20, 75] on icon "button" at bounding box center [20, 75] width 0 height 0
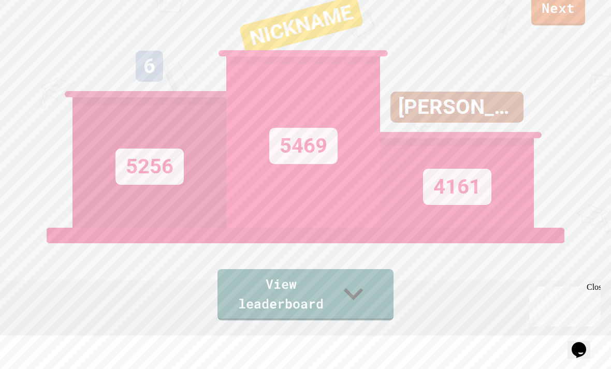
click at [559, 21] on link "Next" at bounding box center [558, 9] width 54 height 33
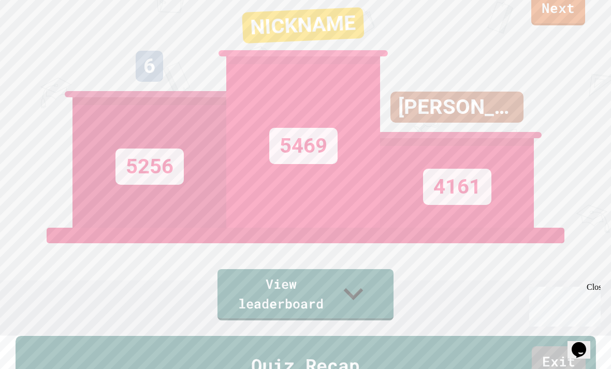
click at [559, 346] on link "Exit" at bounding box center [558, 362] width 54 height 33
